Goal: Task Accomplishment & Management: Complete application form

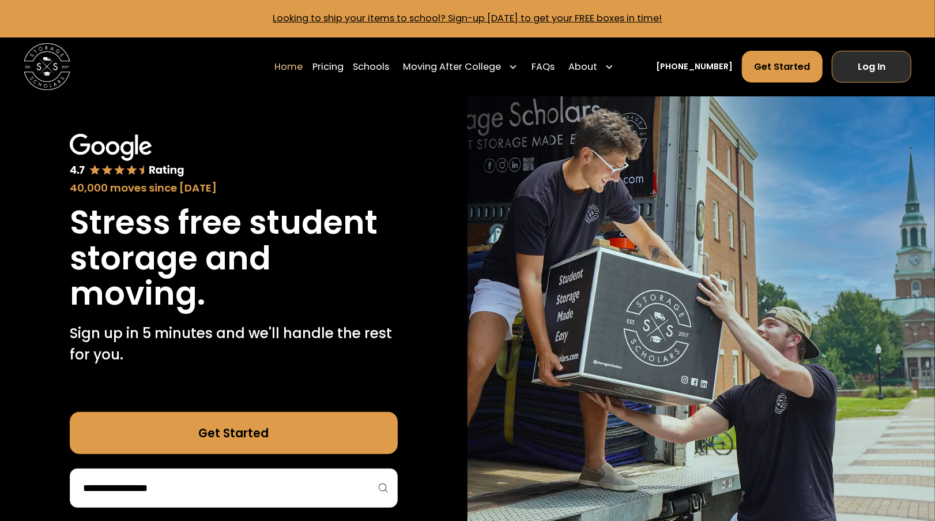
click at [867, 64] on link "Log In" at bounding box center [872, 67] width 80 height 32
